Goal: Information Seeking & Learning: Learn about a topic

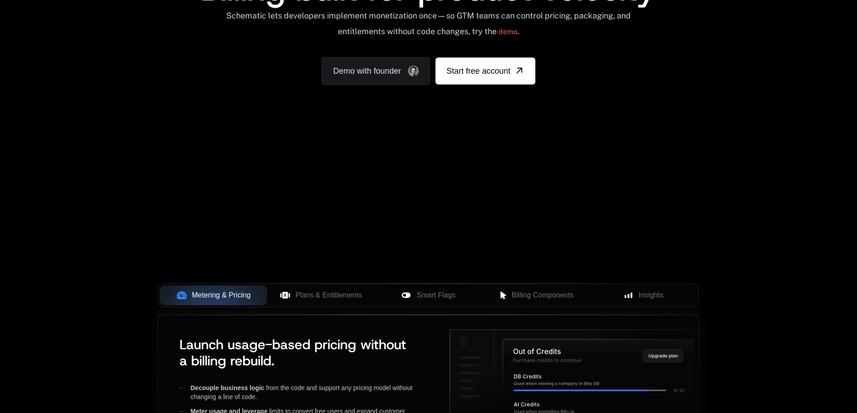
scroll to position [270, 0]
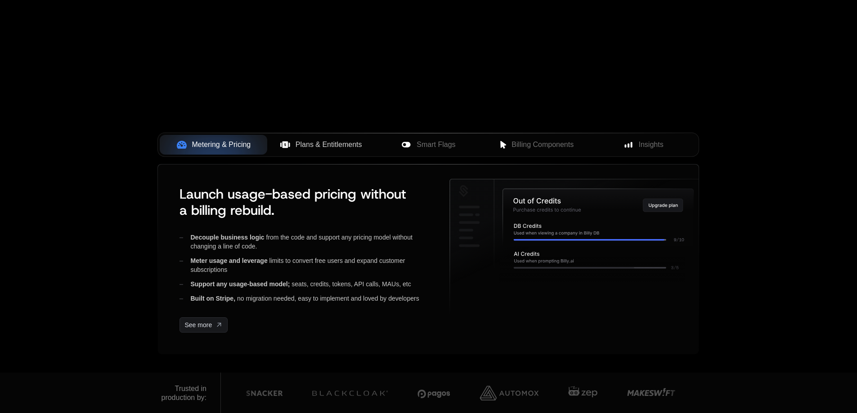
click at [329, 144] on span "Plans & Entitlements" at bounding box center [328, 144] width 67 height 11
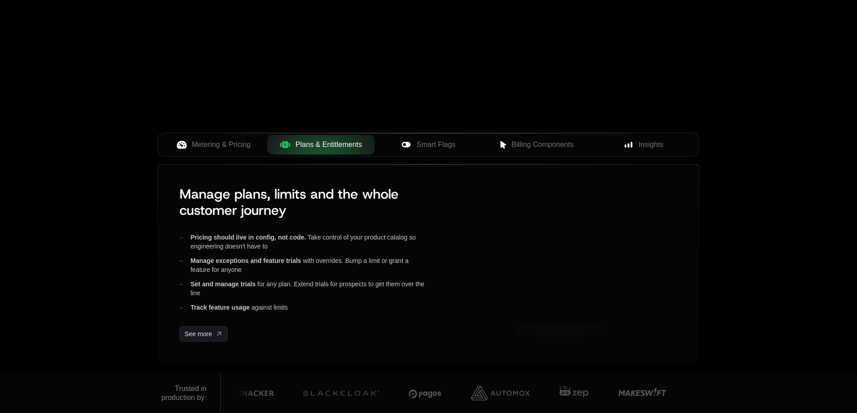
scroll to position [0, 0]
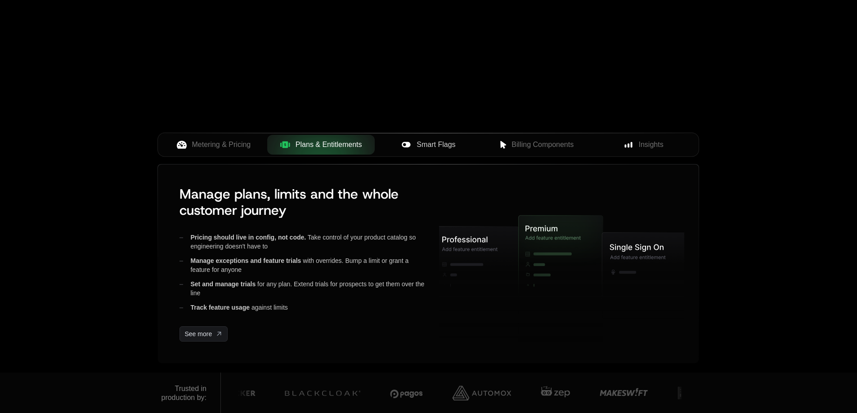
click at [447, 147] on span "Smart Flags" at bounding box center [435, 144] width 39 height 11
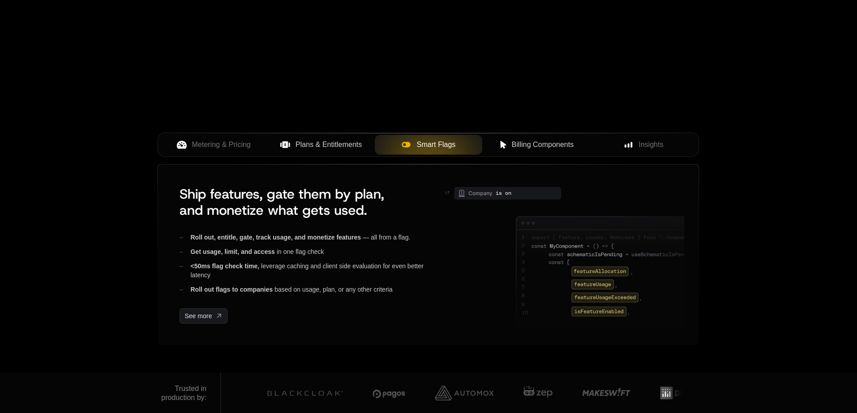
click at [518, 145] on span "Billing Components" at bounding box center [542, 144] width 62 height 11
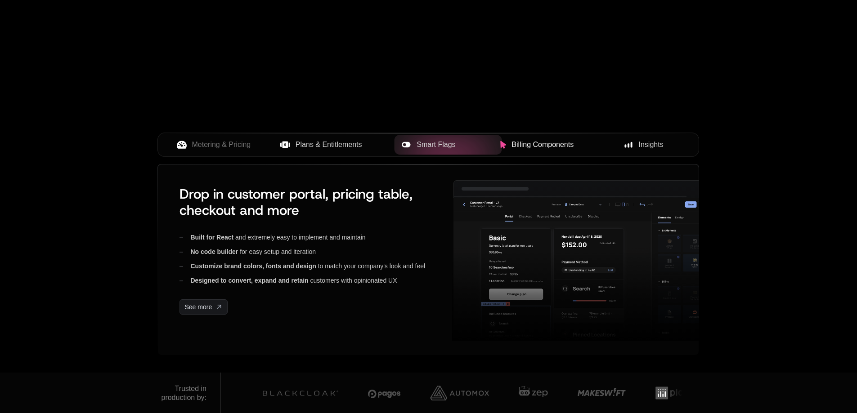
click at [644, 144] on span "Insights" at bounding box center [650, 144] width 25 height 11
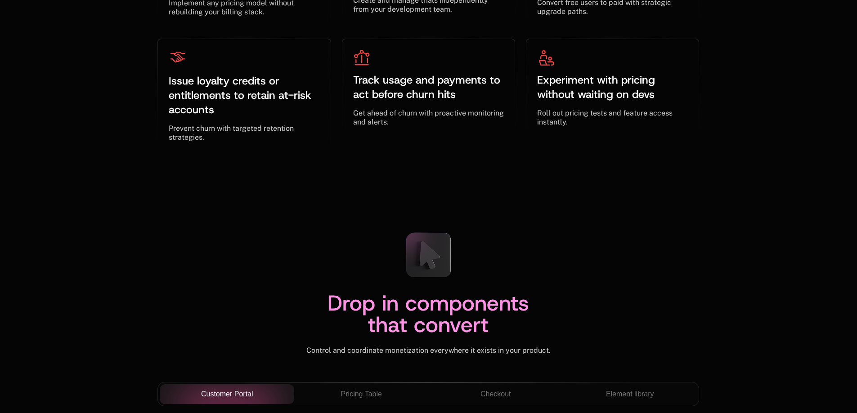
scroll to position [3013, 0]
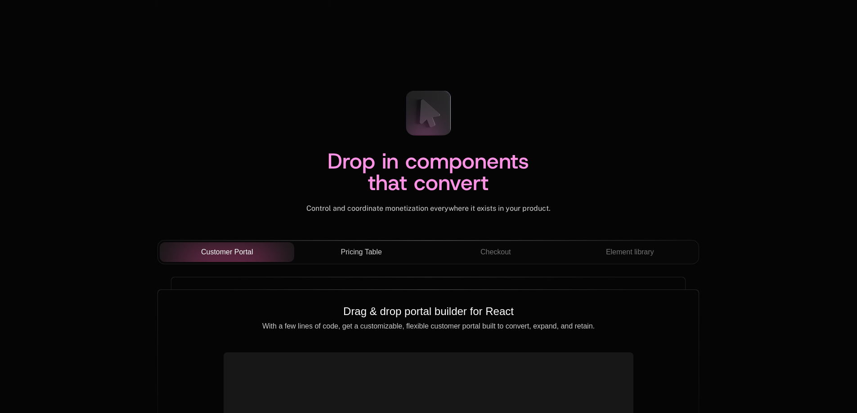
click at [360, 251] on span "Pricing Table" at bounding box center [361, 252] width 41 height 11
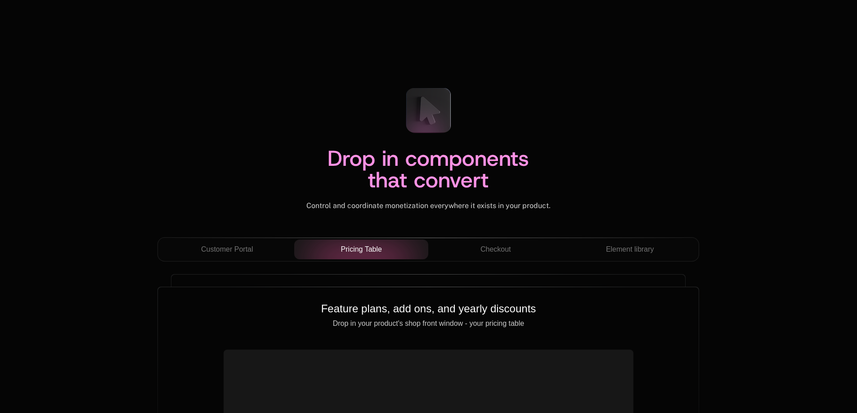
scroll to position [3147, 0]
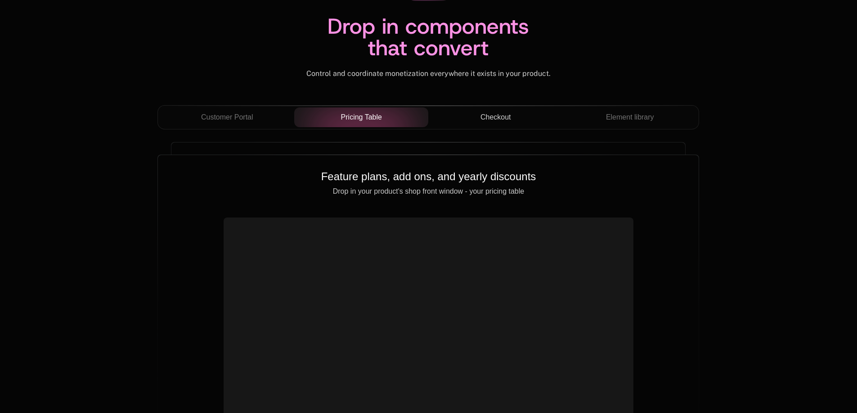
click at [510, 108] on button "Checkout" at bounding box center [495, 117] width 134 height 20
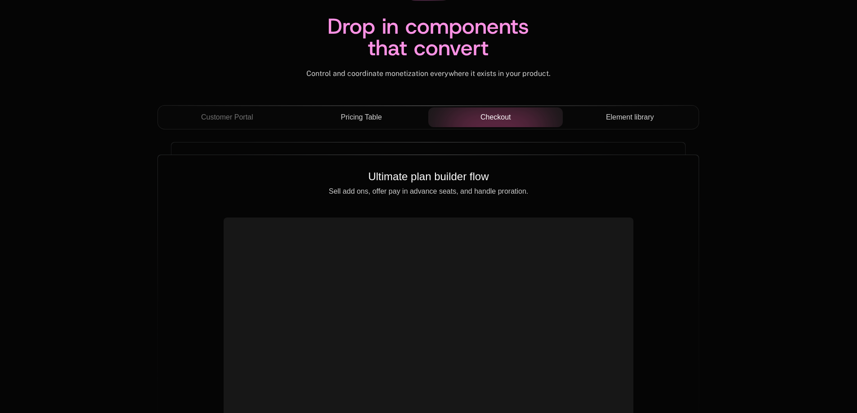
click at [636, 112] on span "Element library" at bounding box center [630, 117] width 48 height 11
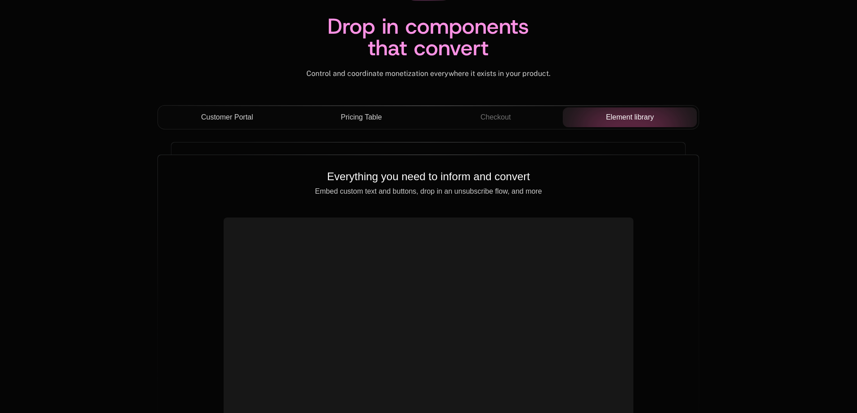
click at [223, 120] on span "Customer Portal" at bounding box center [227, 117] width 52 height 11
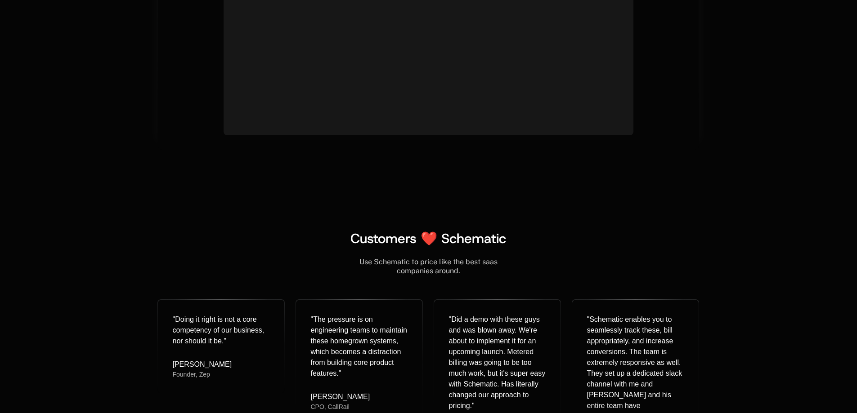
scroll to position [3507, 0]
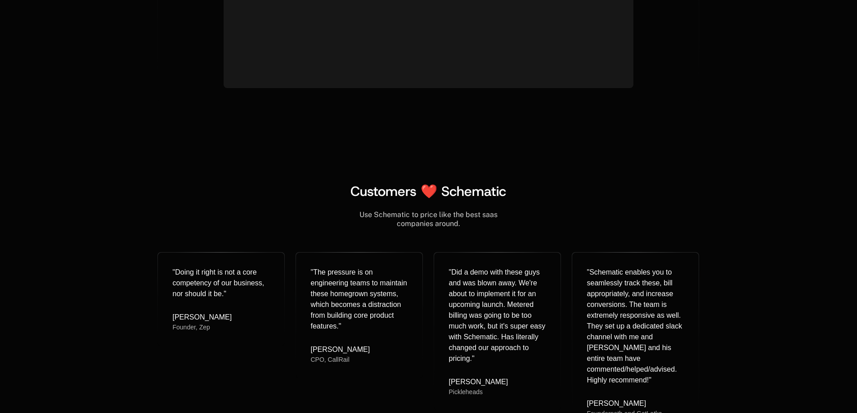
click at [420, 189] on span "Customers ❤️ Schematic" at bounding box center [428, 192] width 156 height 18
click at [457, 196] on span "Customers ❤️ Schematic" at bounding box center [428, 192] width 156 height 18
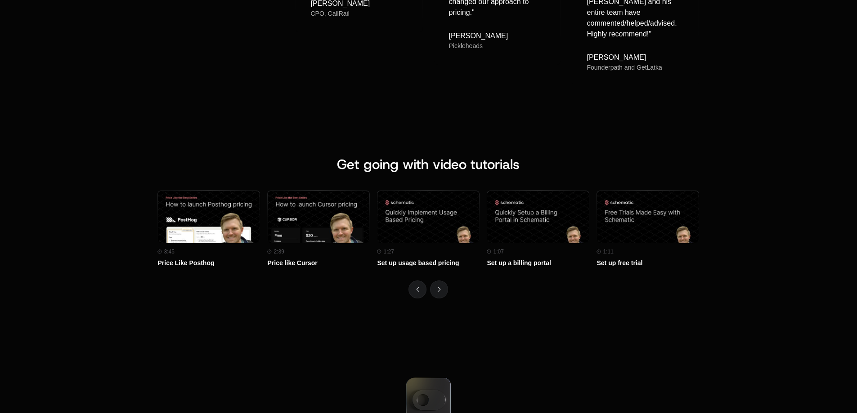
scroll to position [3867, 0]
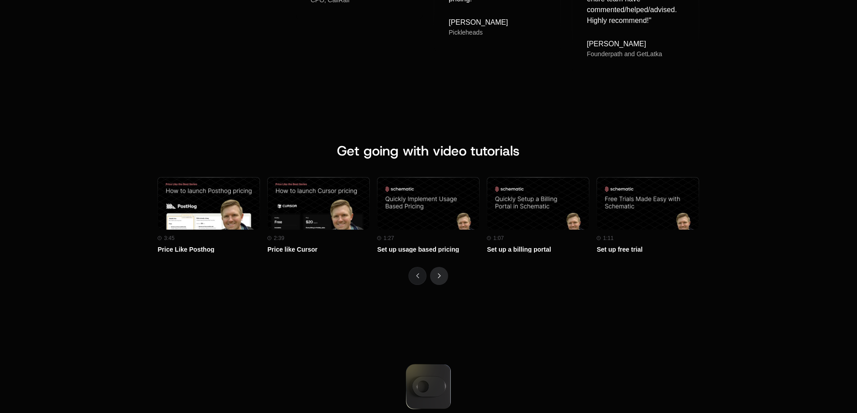
click at [436, 267] on button "Next" at bounding box center [439, 276] width 18 height 18
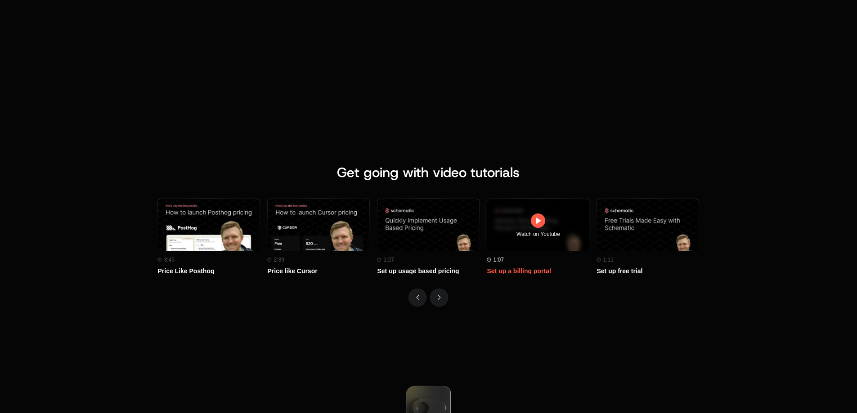
scroll to position [0, 110]
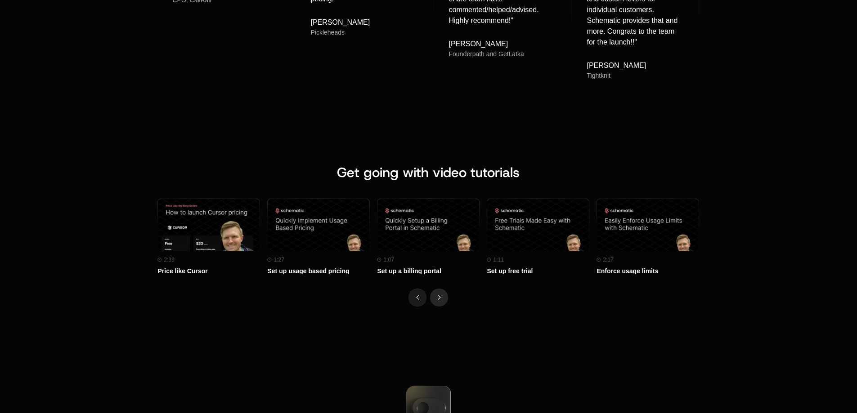
click at [441, 289] on button "Next" at bounding box center [439, 298] width 18 height 18
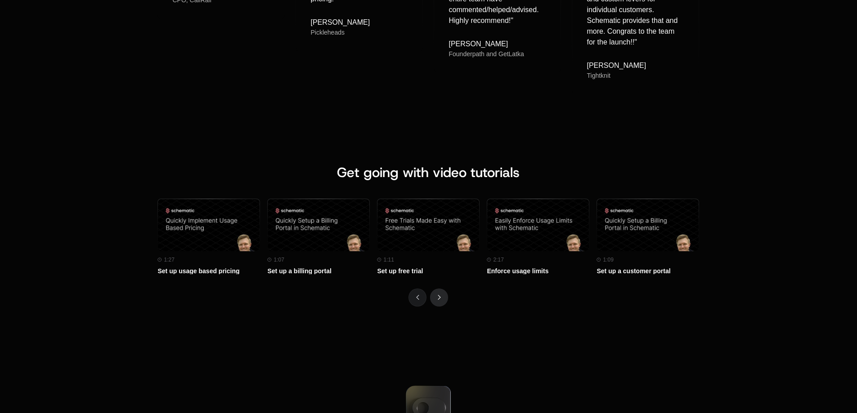
click at [441, 289] on button "Next" at bounding box center [439, 298] width 18 height 18
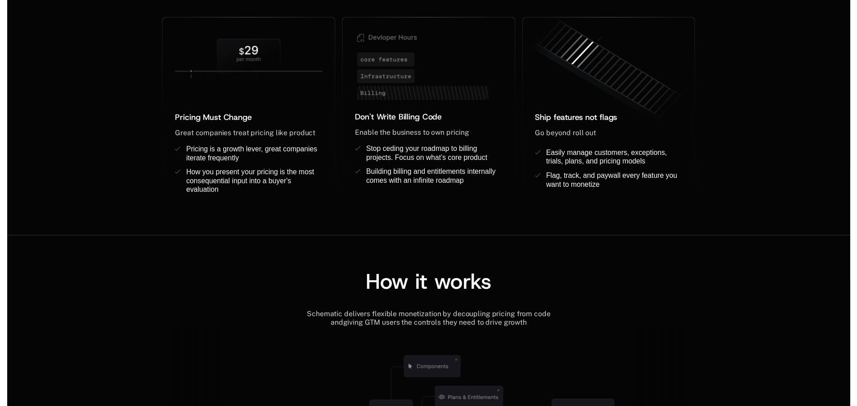
scroll to position [0, 0]
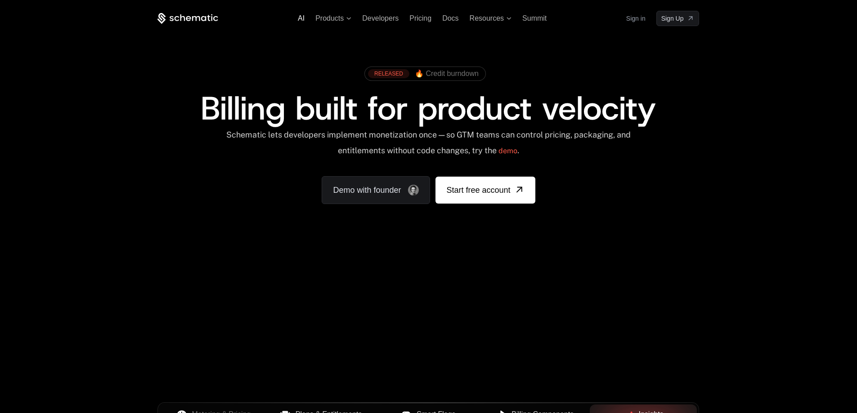
click at [304, 20] on span "AI" at bounding box center [301, 18] width 7 height 8
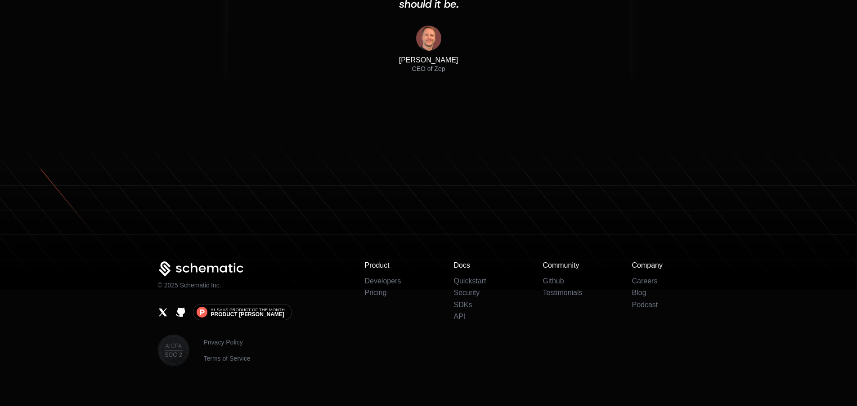
scroll to position [2957, 0]
